Goal: Transaction & Acquisition: Purchase product/service

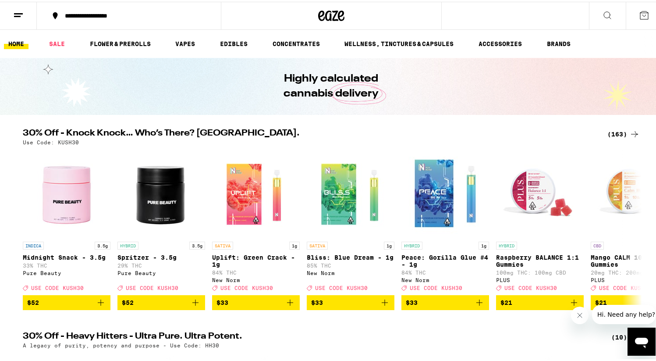
click at [608, 135] on div "(163)" at bounding box center [624, 132] width 32 height 11
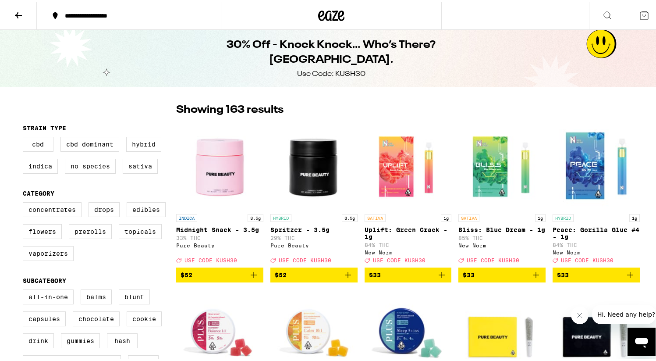
click at [15, 16] on icon at bounding box center [18, 13] width 11 height 11
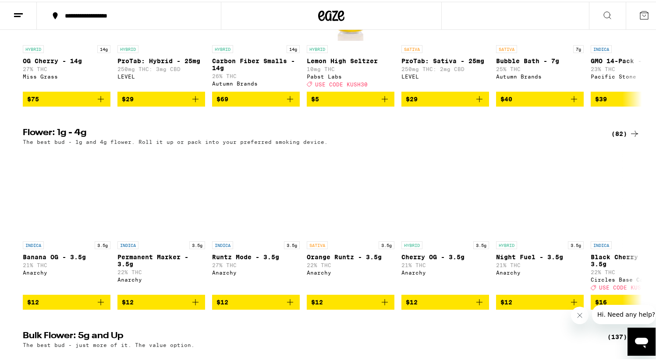
scroll to position [834, 0]
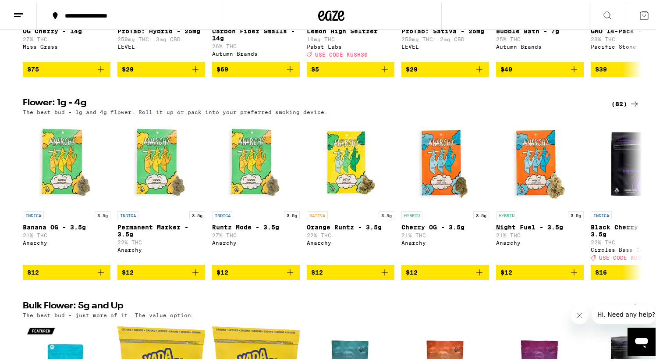
click at [612, 107] on div "(82)" at bounding box center [626, 102] width 29 height 11
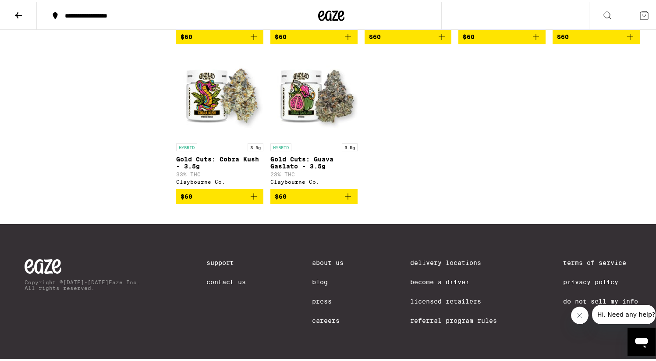
scroll to position [2672, 0]
